Goal: Task Accomplishment & Management: Use online tool/utility

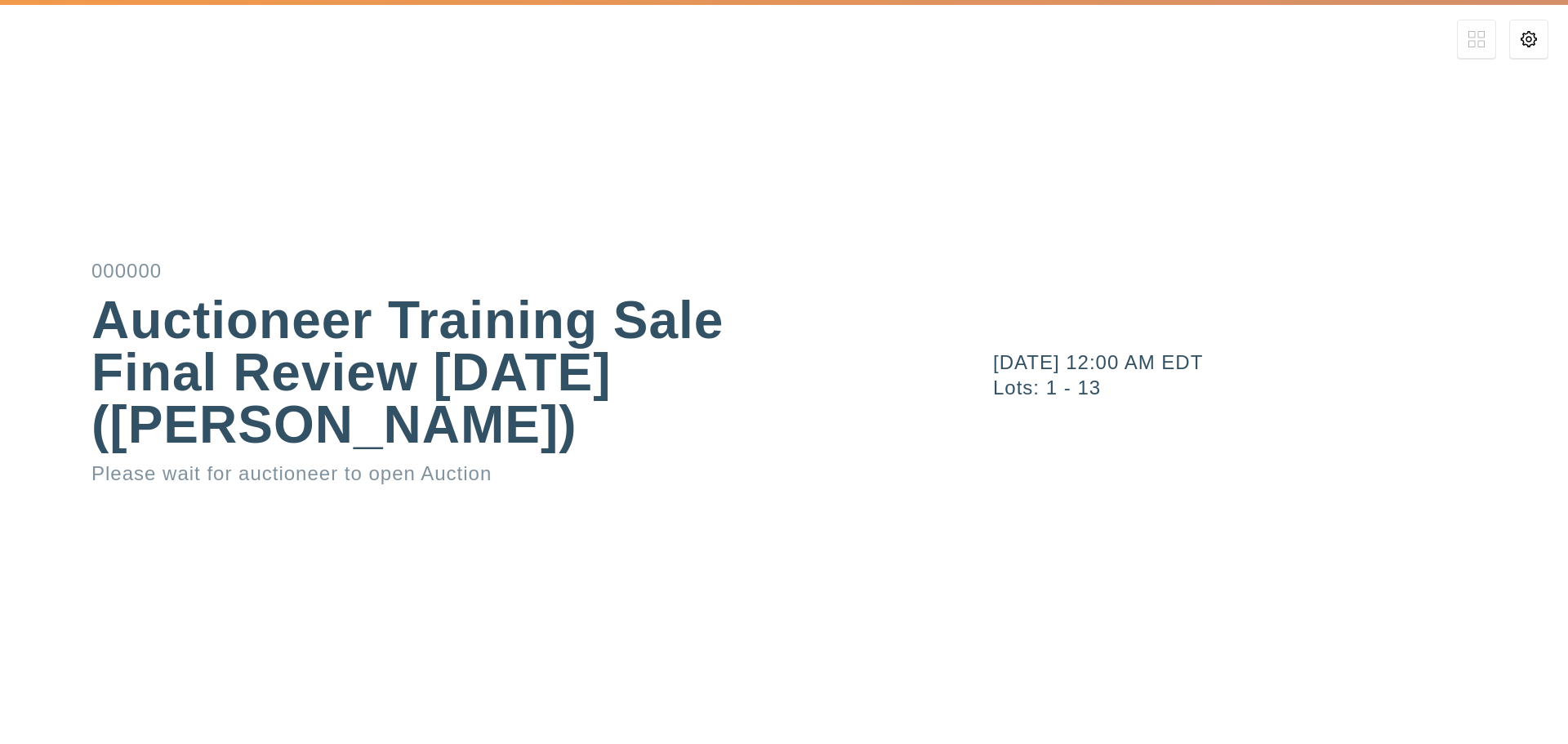
click at [1061, 365] on div "[DATE] 12:00 AM EDT" at bounding box center [1280, 362] width 575 height 20
click at [815, 372] on div "Auctioneer Training Sale Final Review [DATE] ([PERSON_NAME])" at bounding box center [470, 372] width 758 height 157
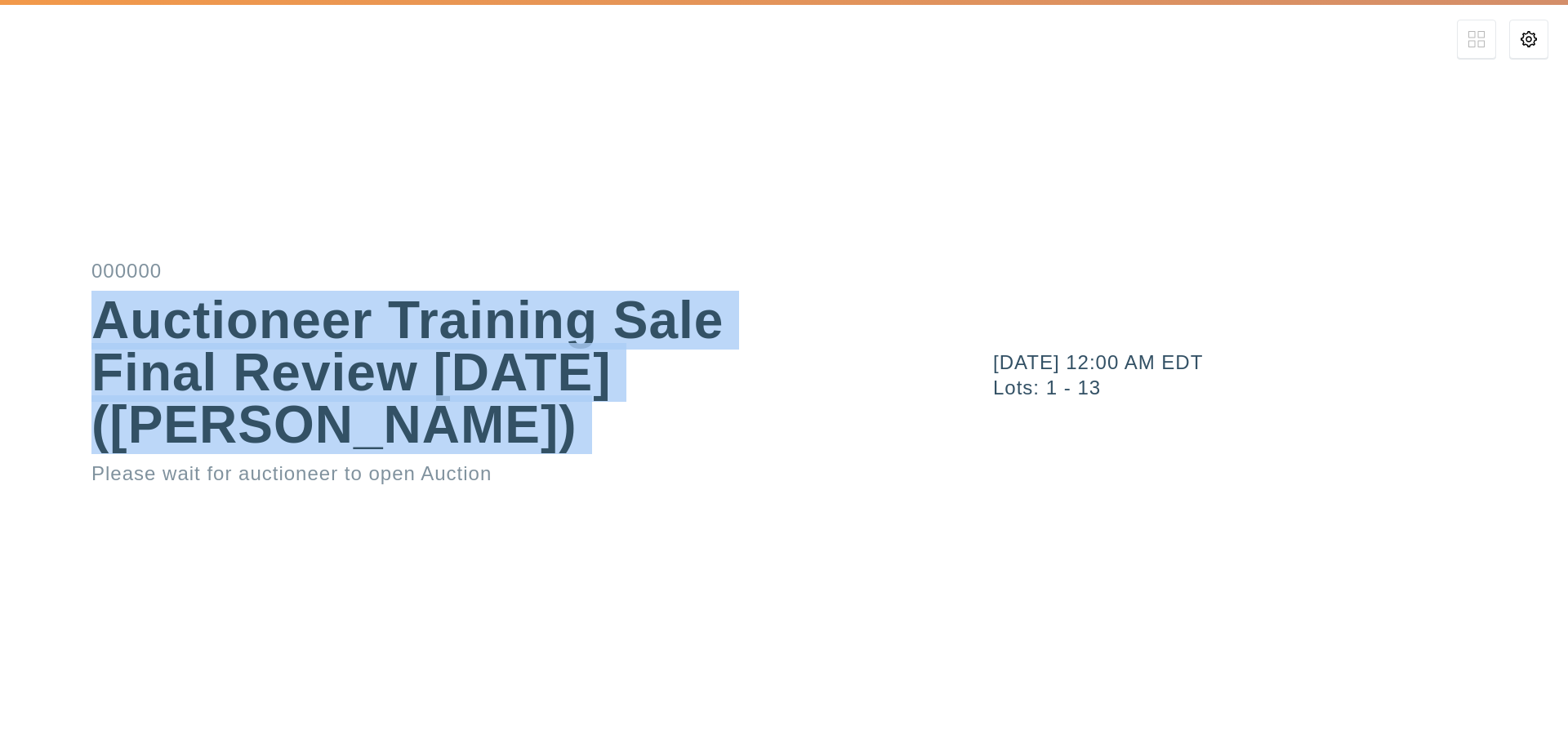
click at [815, 372] on div "Auctioneer Training Sale Final Review [DATE] ([PERSON_NAME])" at bounding box center [470, 372] width 758 height 157
click at [762, 413] on div "Auctioneer Training Sale Final Review [DATE] ([PERSON_NAME])" at bounding box center [470, 372] width 758 height 157
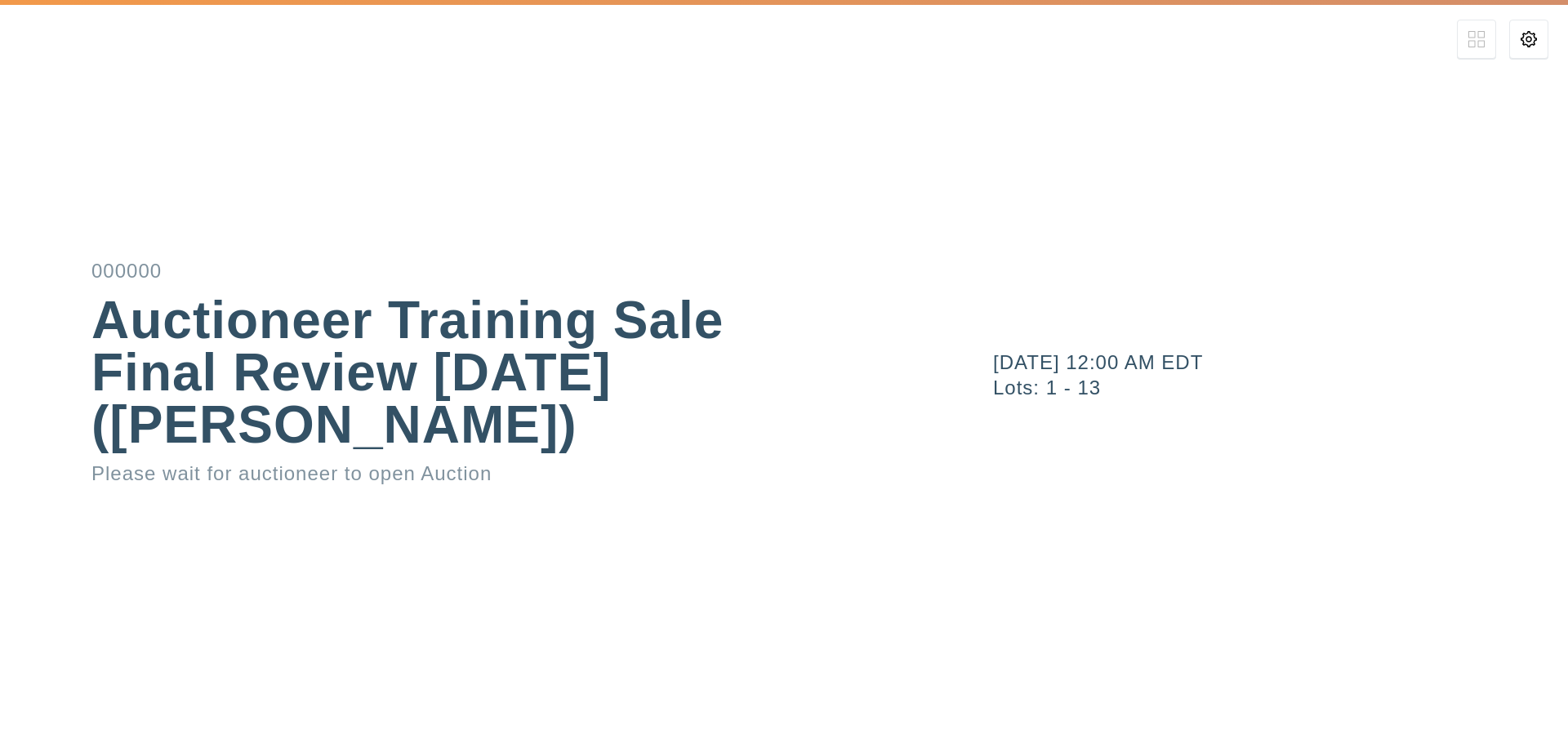
click at [1066, 398] on div "[DATE] 12:00 AM EDT Lots: 1 - 13" at bounding box center [1280, 372] width 575 height 79
click at [1118, 389] on div "Lots: 1 - 13" at bounding box center [1280, 388] width 575 height 20
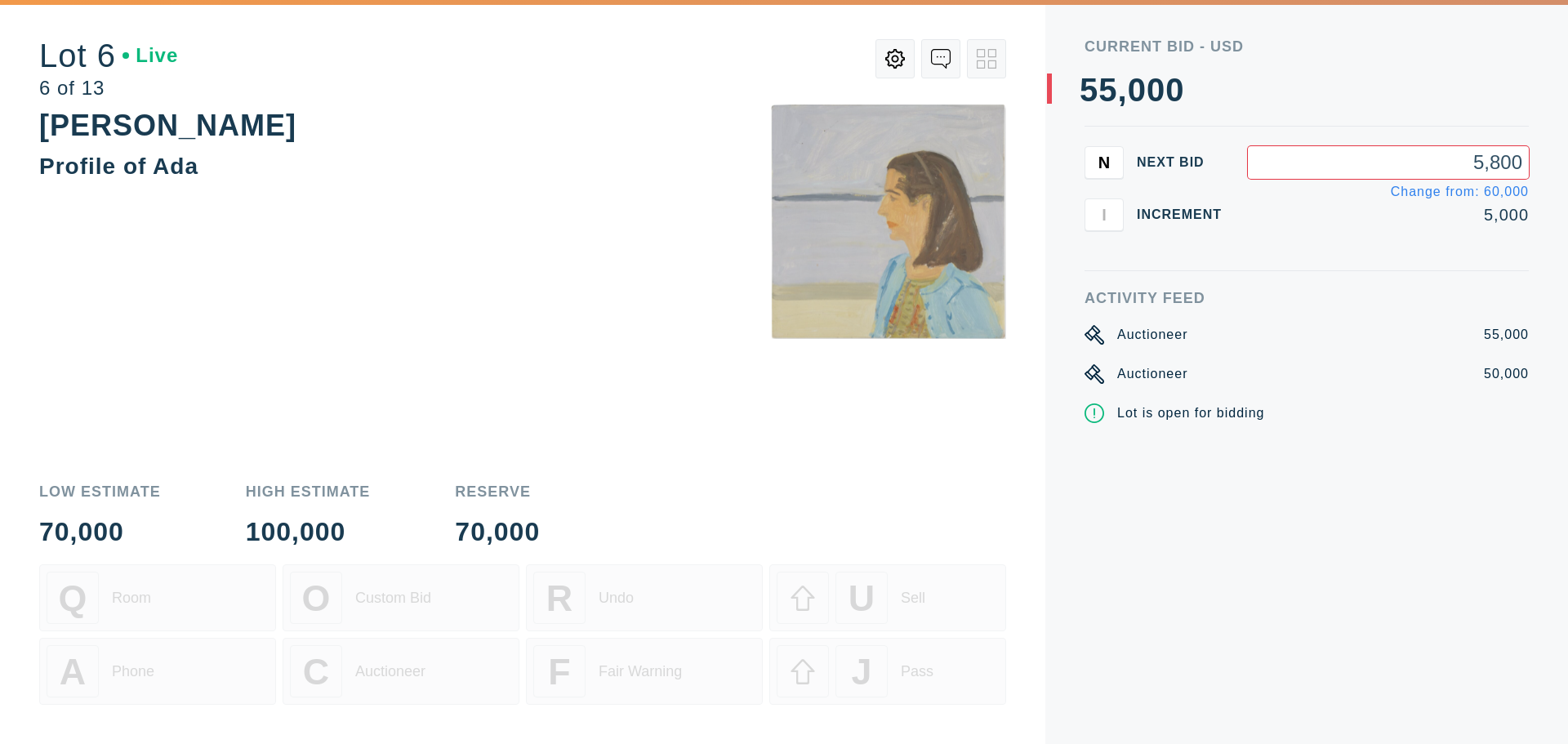
type input "58,000"
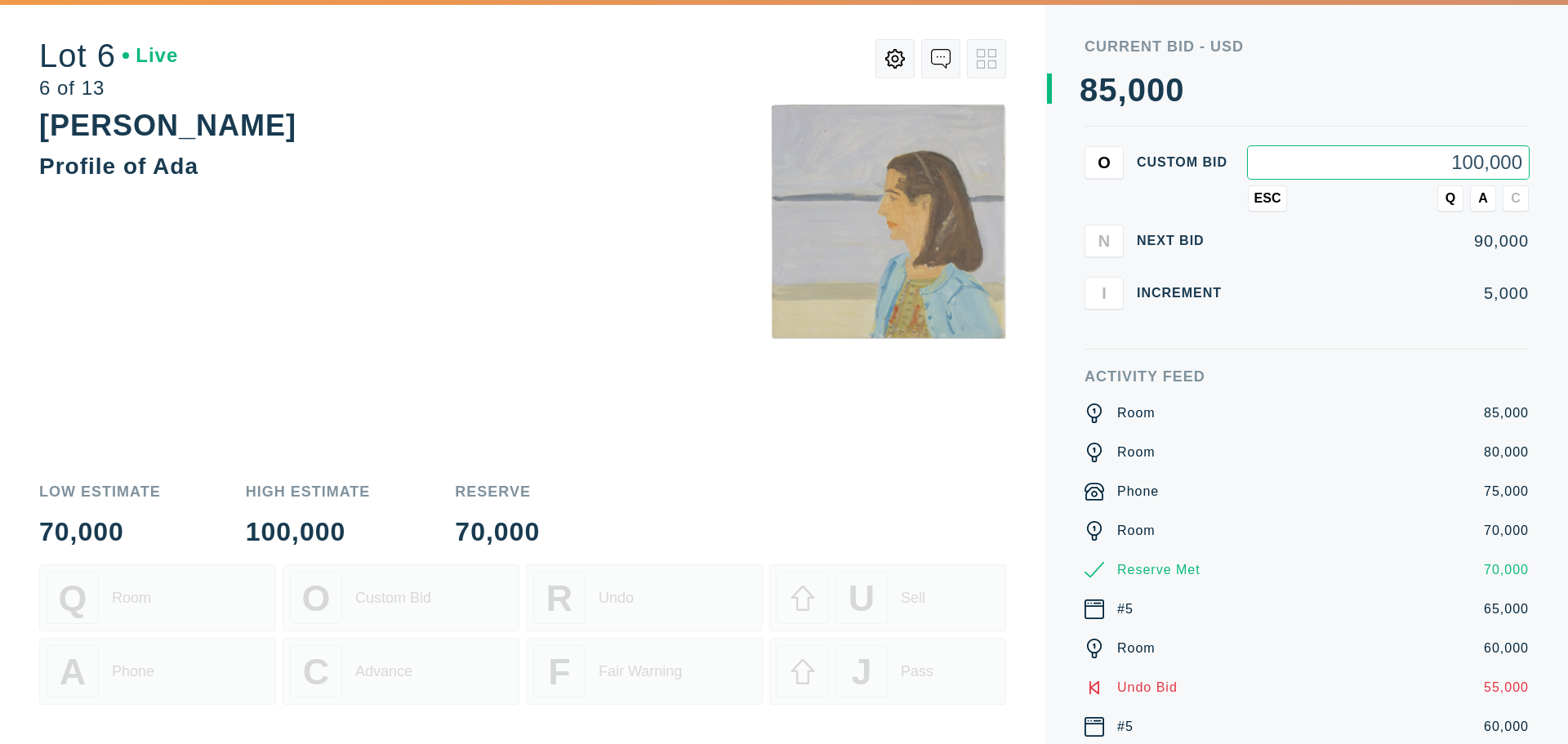
type input "100,000"
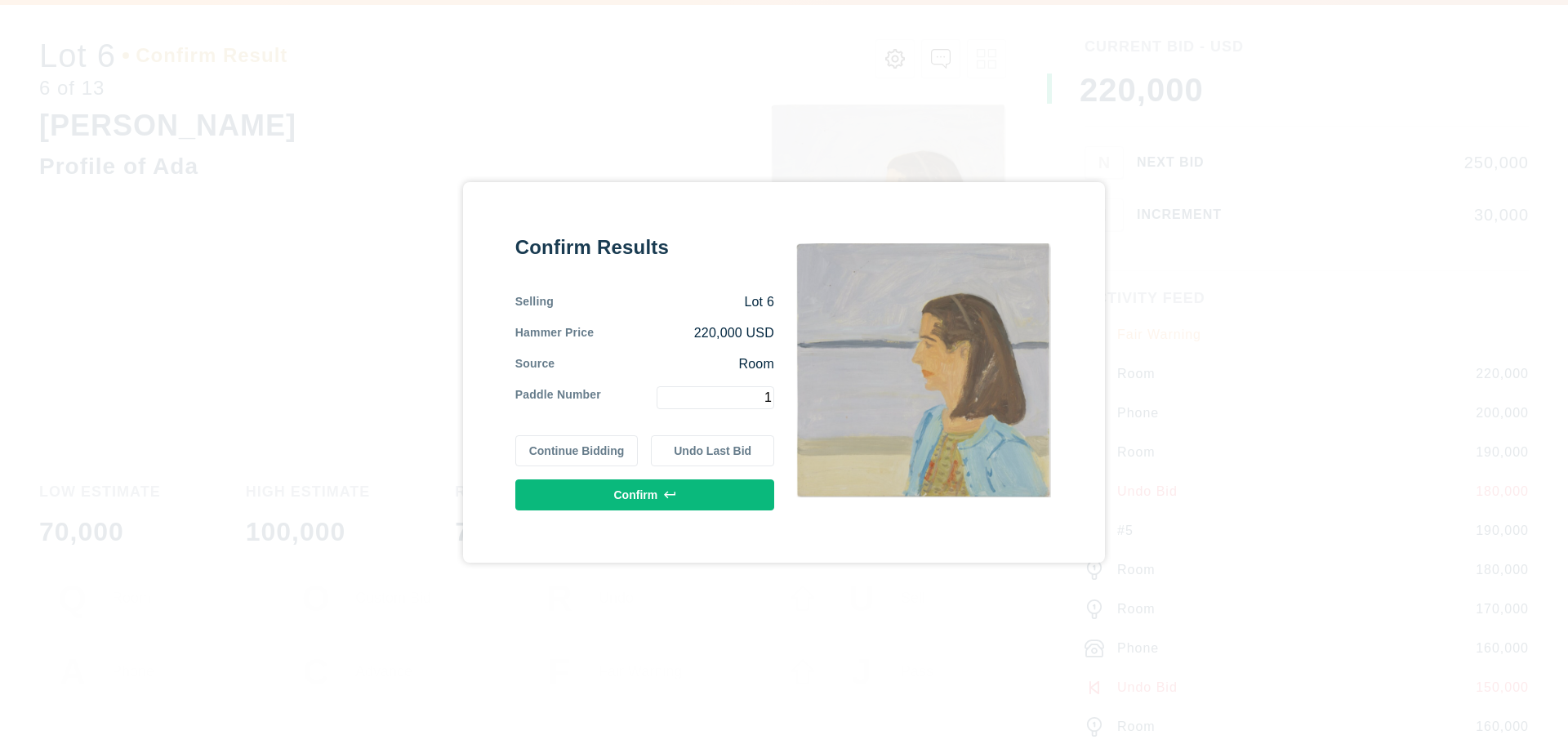
type input "1"
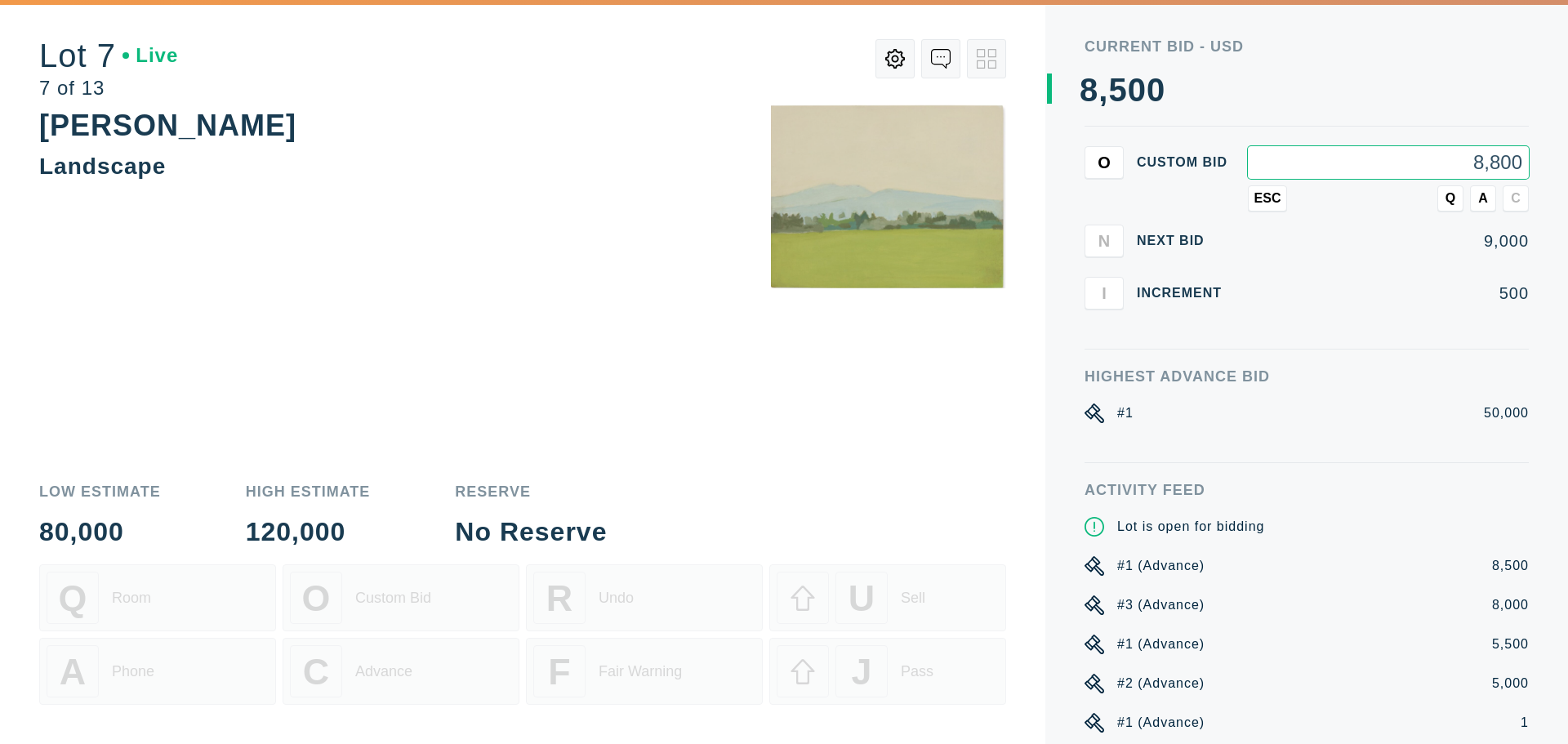
type input "8,800"
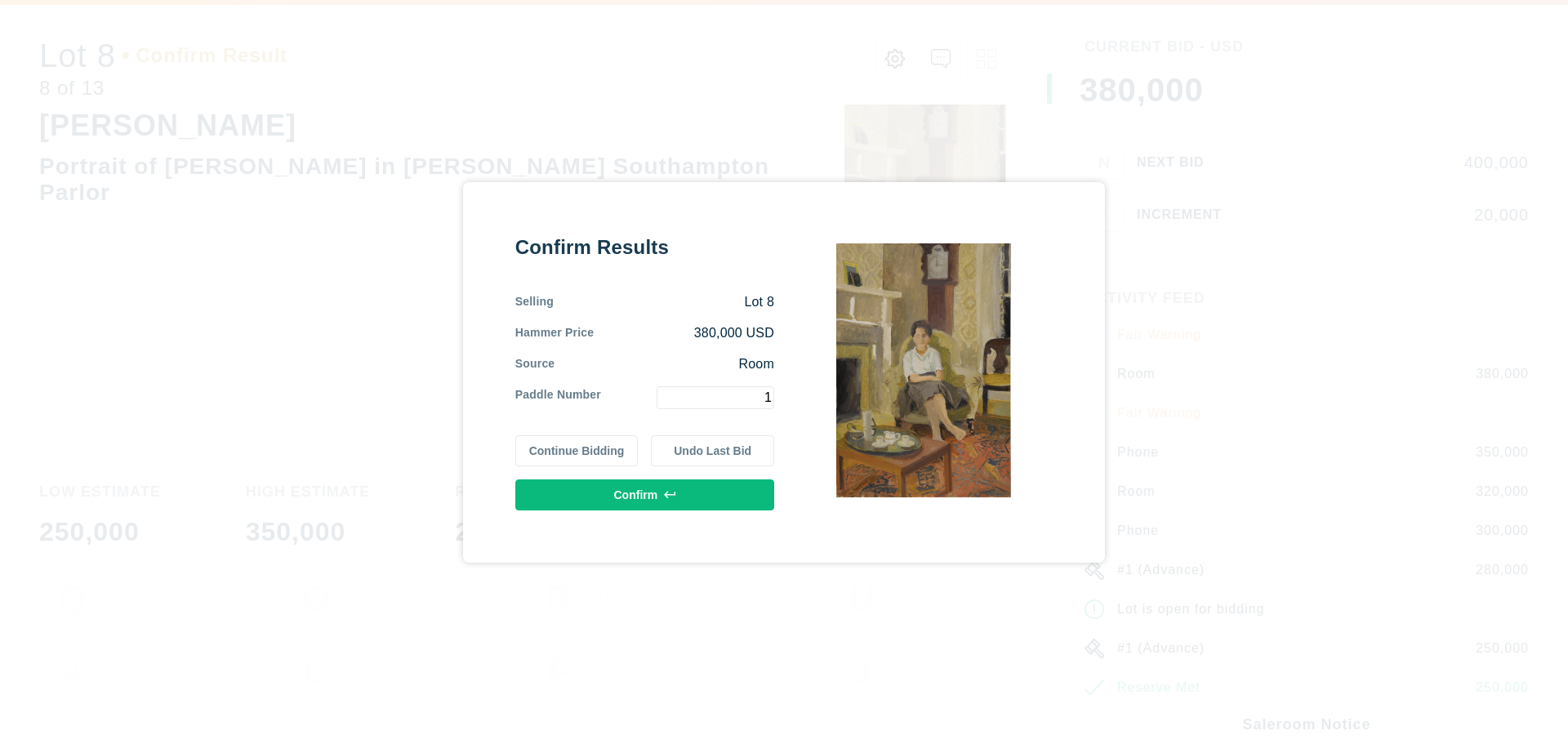
type input "1"
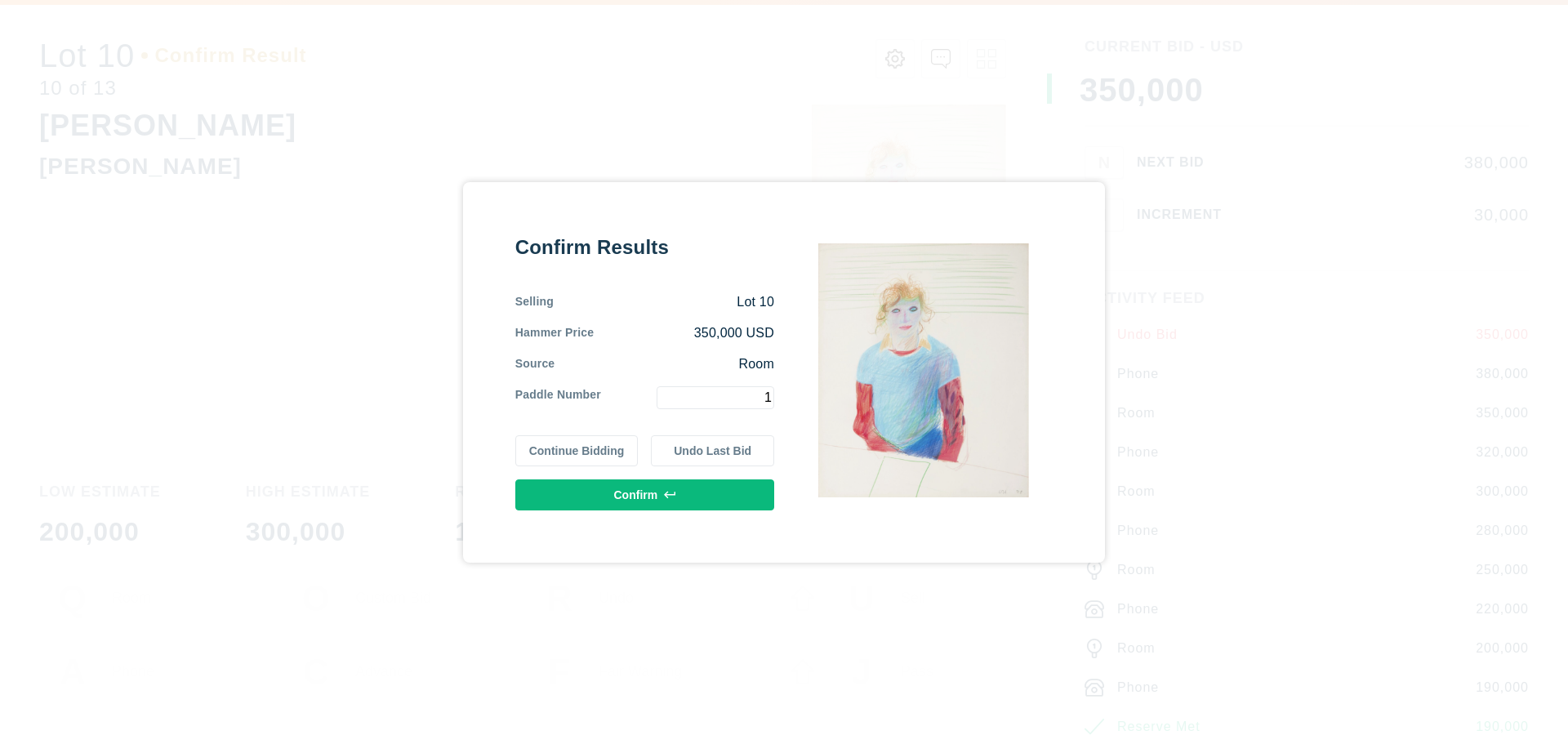
type input "1"
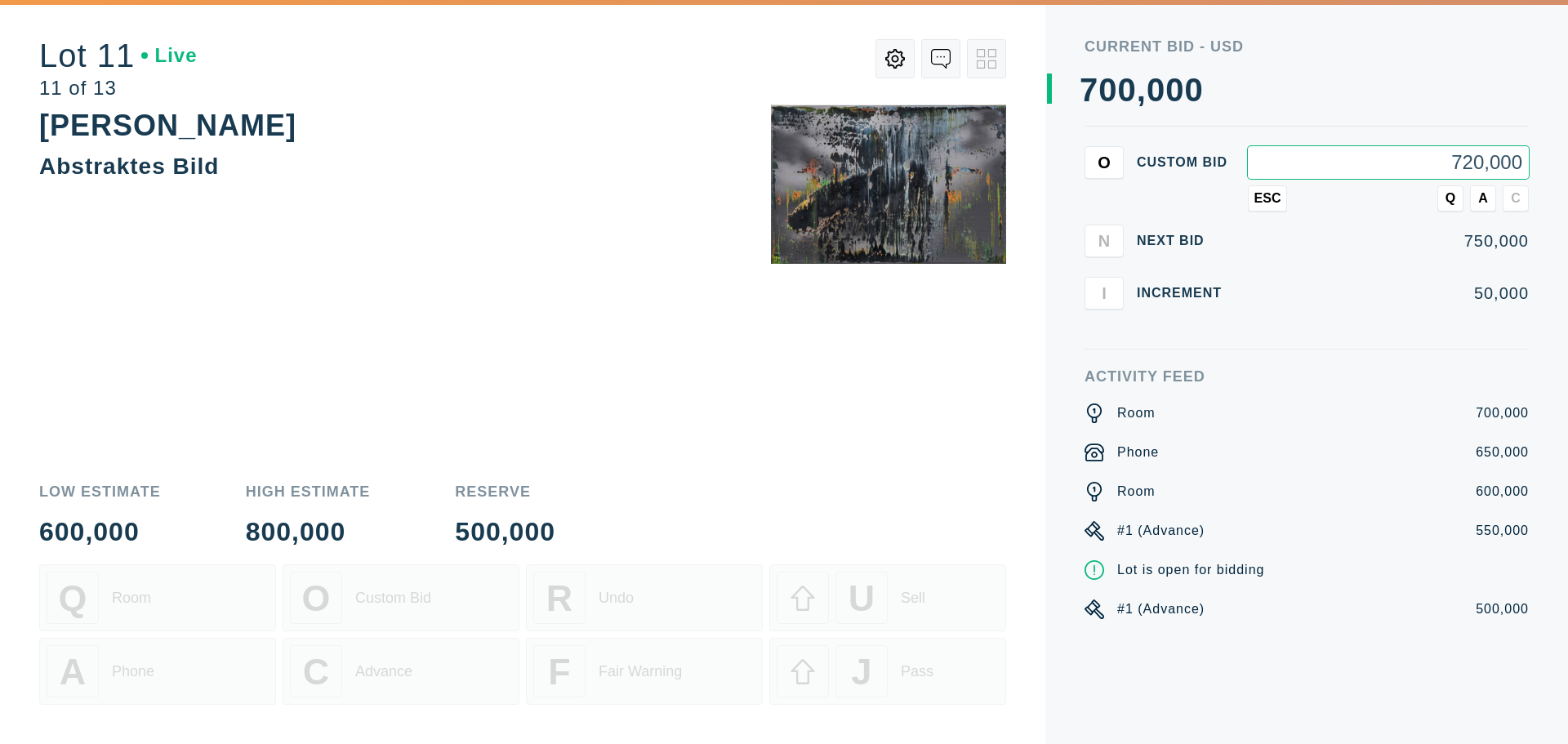
type input "720,000"
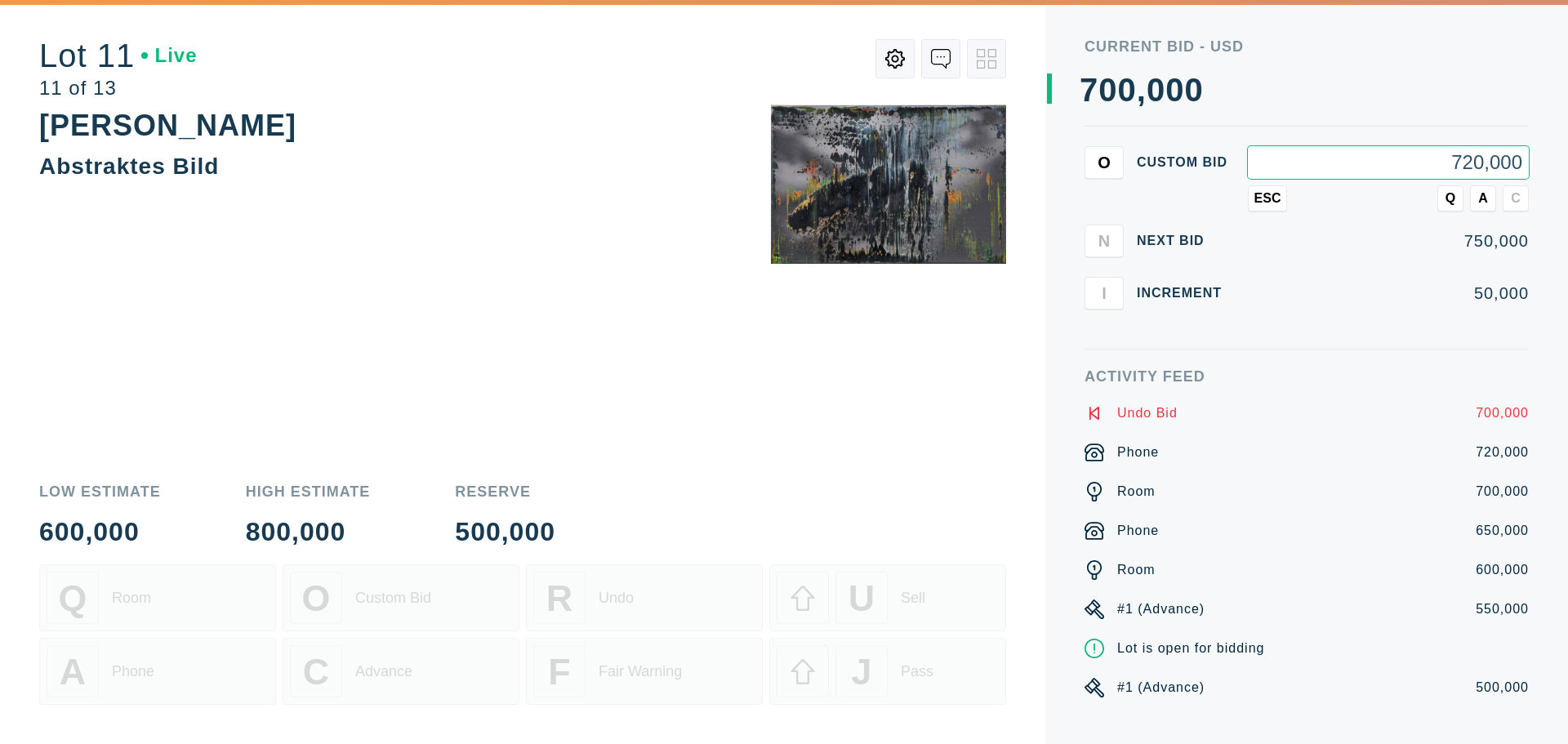
type input "720,000"
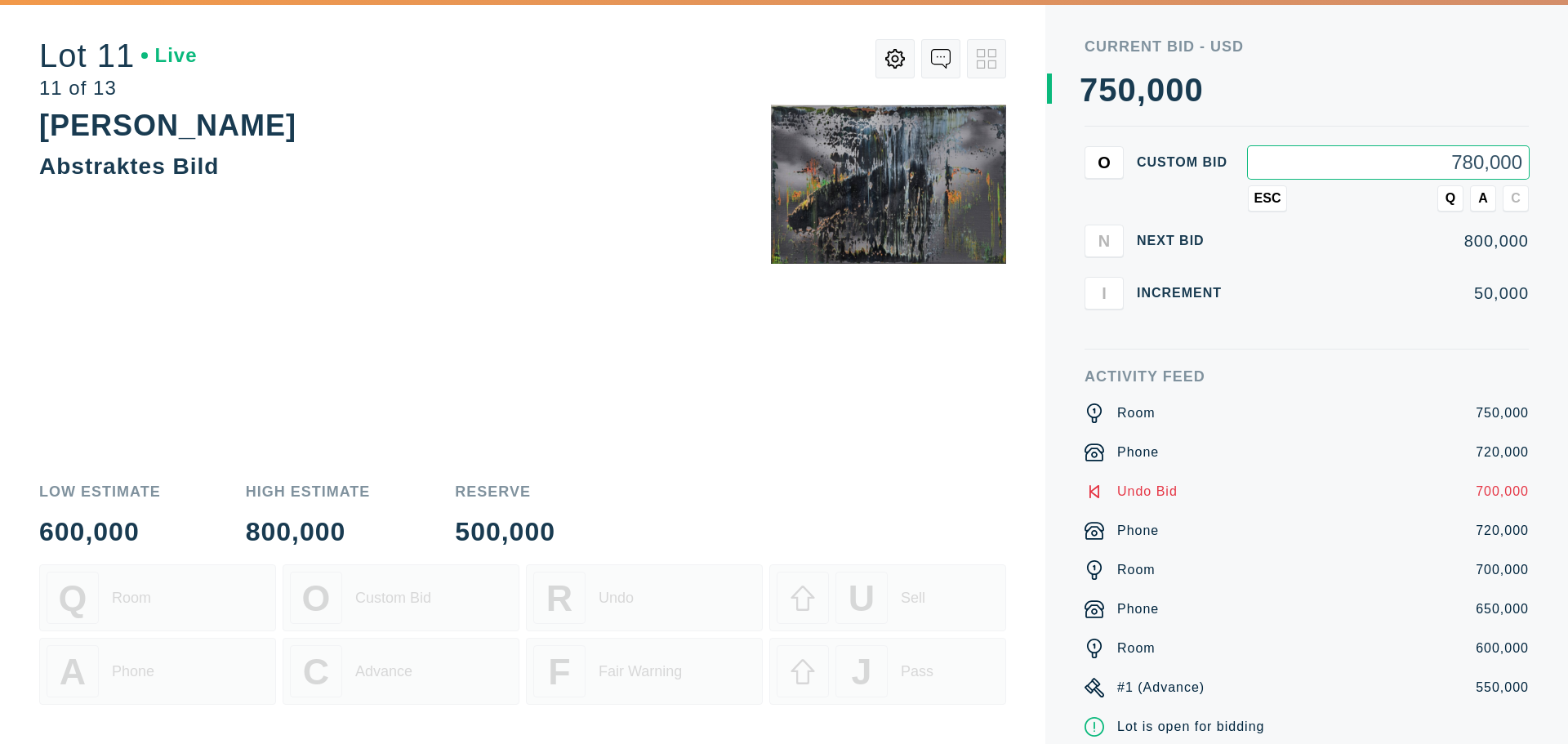
type input "780,000"
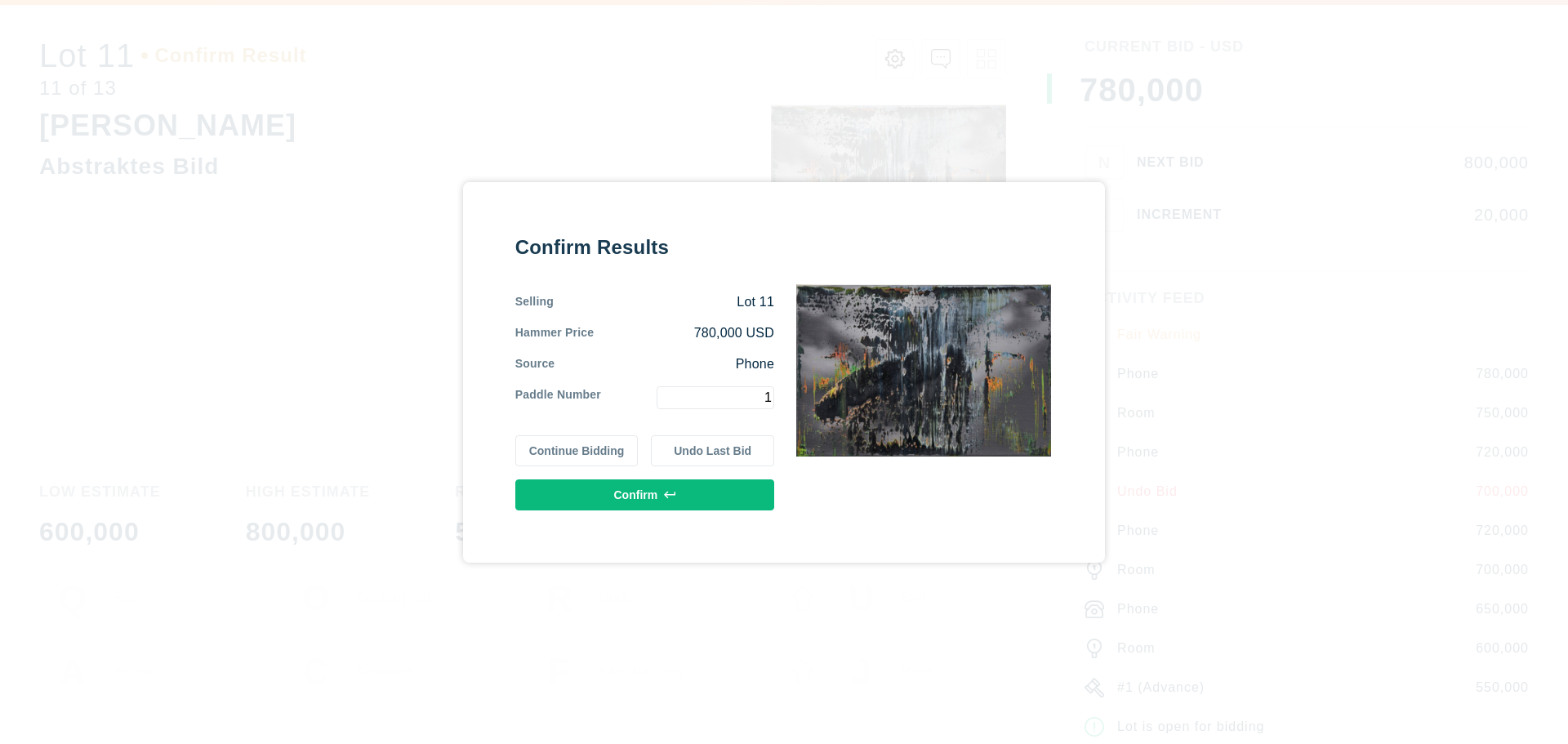
type input "1"
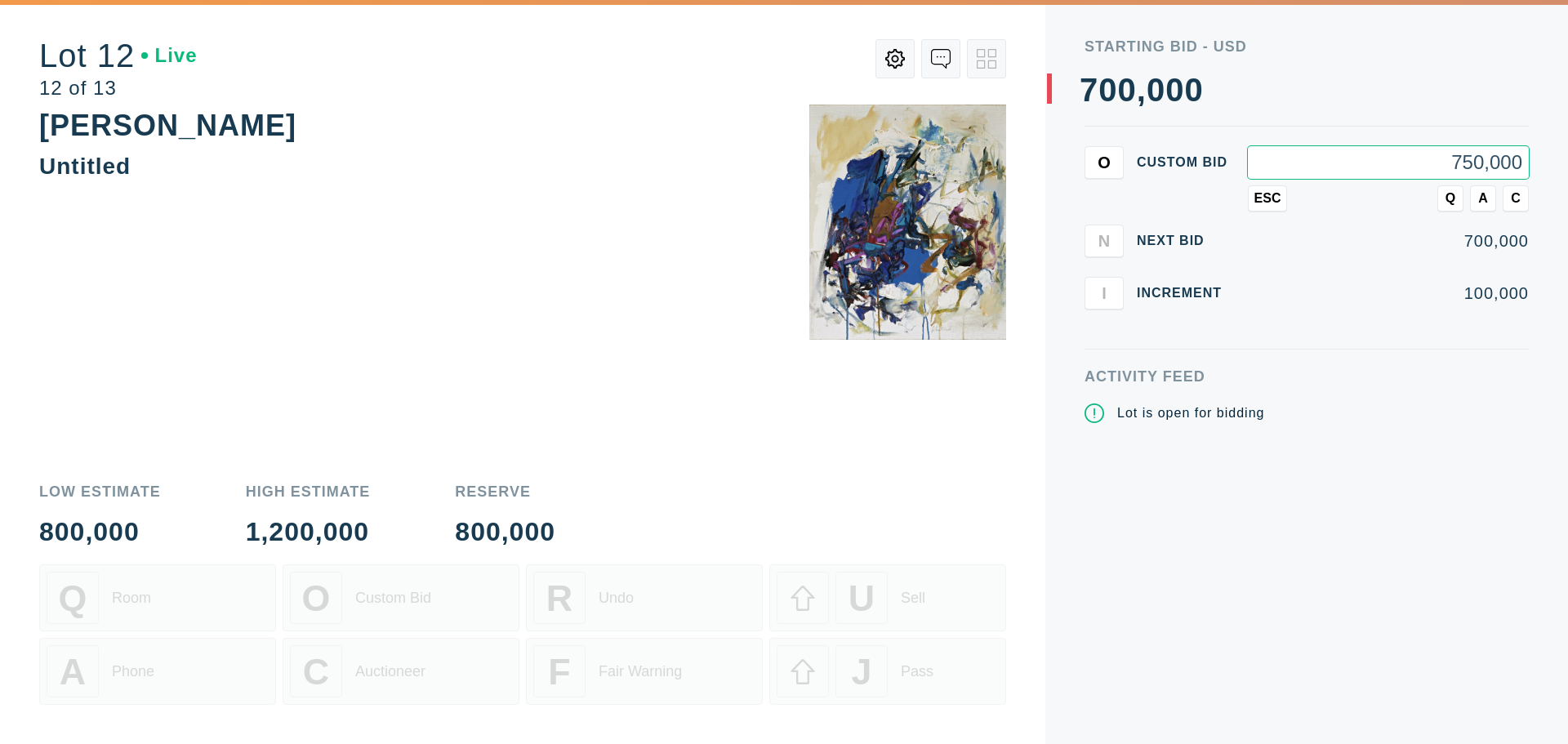
type input "750,000"
type input "780,000"
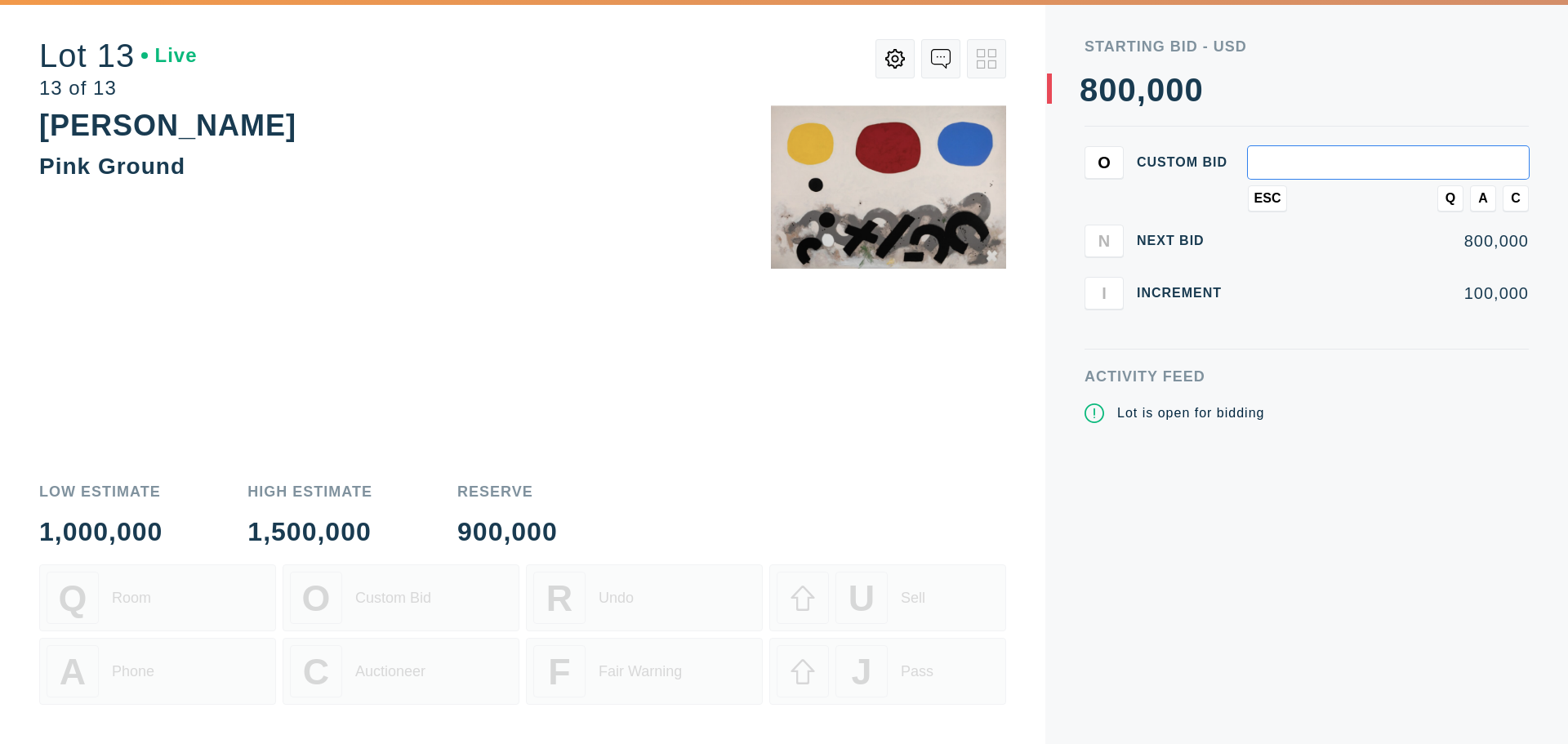
type input "7"
type input "1,000,000"
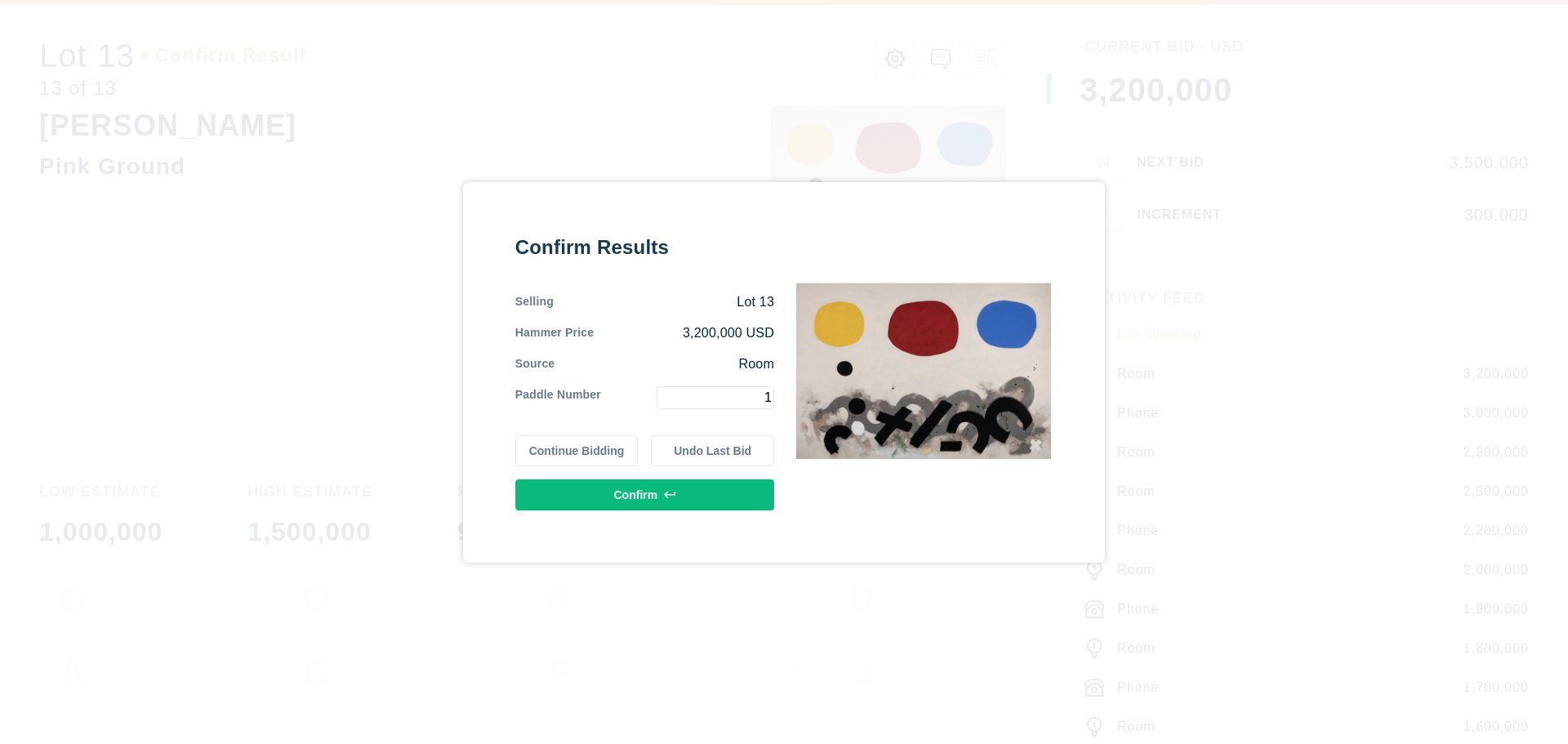
type input "1"
